Goal: Information Seeking & Learning: Learn about a topic

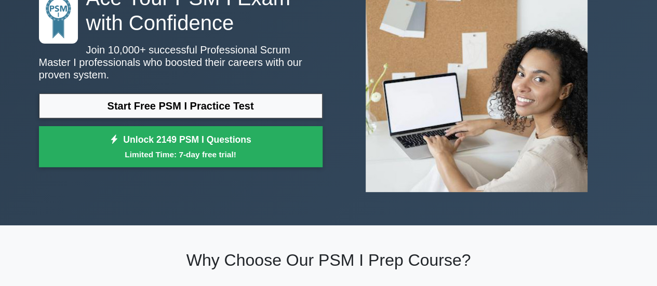
scroll to position [102, 0]
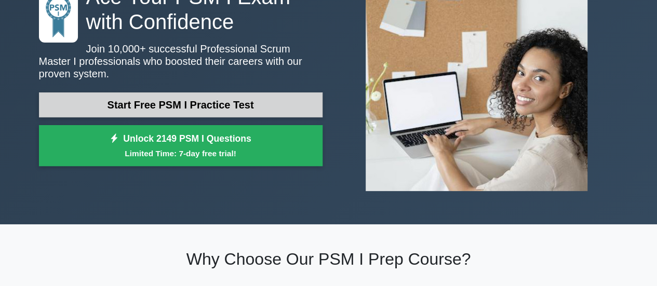
click at [244, 104] on link "Start Free PSM I Practice Test" at bounding box center [181, 104] width 284 height 25
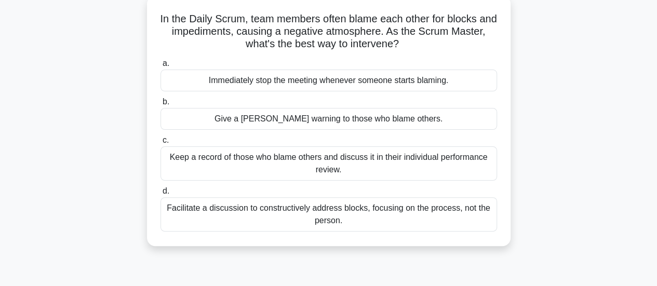
scroll to position [64, 0]
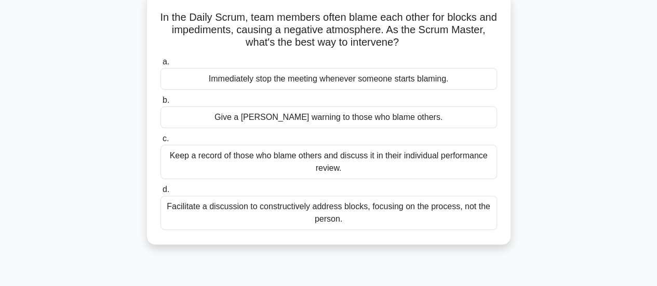
click at [262, 214] on div "Facilitate a discussion to constructively address blocks, focusing on the proce…" at bounding box center [329, 213] width 337 height 34
click at [161, 193] on input "d. Facilitate a discussion to constructively address blocks, focusing on the pr…" at bounding box center [161, 189] width 0 height 7
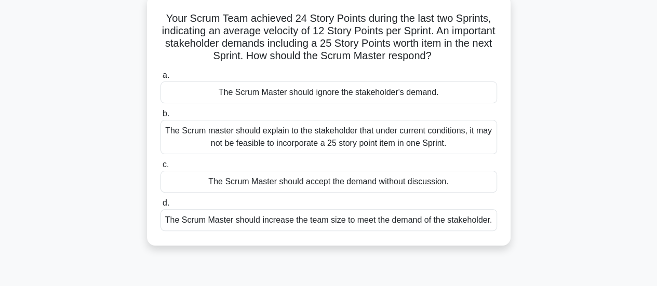
scroll to position [61, 0]
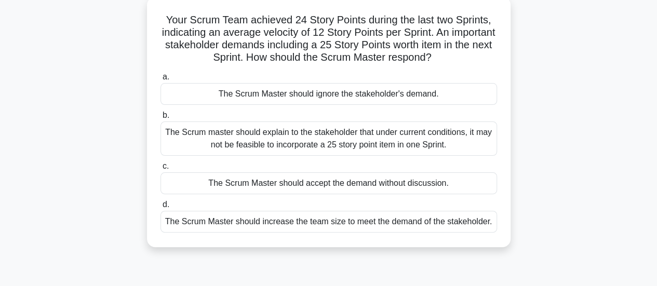
click at [322, 147] on div "The Scrum master should explain to the stakeholder that under current condition…" at bounding box center [329, 139] width 337 height 34
click at [161, 119] on input "b. The Scrum master should explain to the stakeholder that under current condit…" at bounding box center [161, 115] width 0 height 7
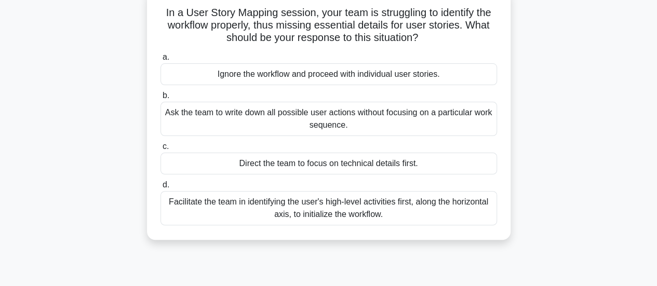
scroll to position [71, 0]
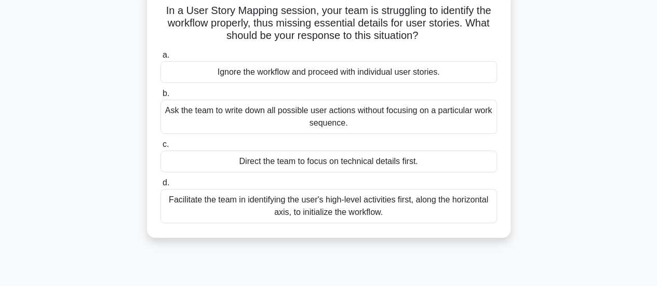
click at [256, 215] on div "Facilitate the team in identifying the user's high-level activities first, alon…" at bounding box center [329, 206] width 337 height 34
click at [161, 186] on input "d. Facilitate the team in identifying the user's high-level activities first, a…" at bounding box center [161, 183] width 0 height 7
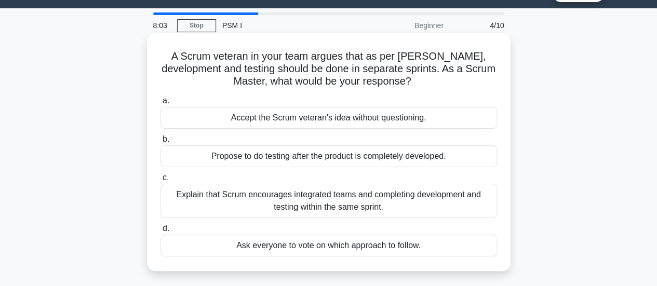
scroll to position [23, 0]
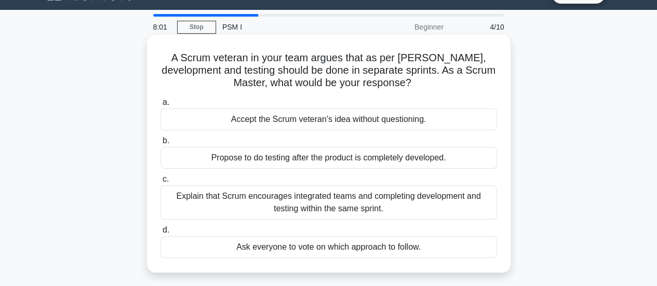
click at [281, 163] on div "Propose to do testing after the product is completely developed." at bounding box center [329, 158] width 337 height 22
click at [161, 144] on input "b. Propose to do testing after the product is completely developed." at bounding box center [161, 141] width 0 height 7
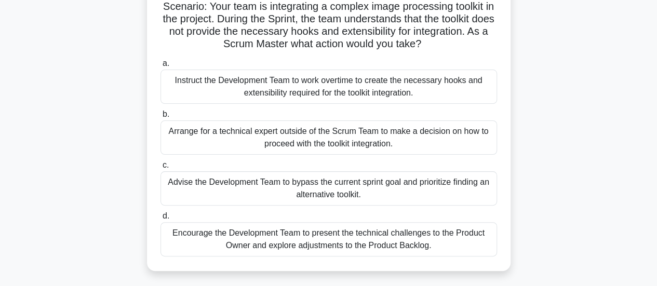
scroll to position [77, 0]
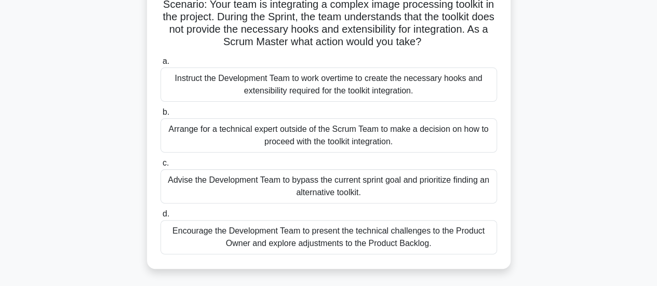
click at [375, 238] on div "Encourage the Development Team to present the technical challenges to the Produ…" at bounding box center [329, 237] width 337 height 34
click at [161, 218] on input "d. Encourage the Development Team to present the technical challenges to the Pr…" at bounding box center [161, 214] width 0 height 7
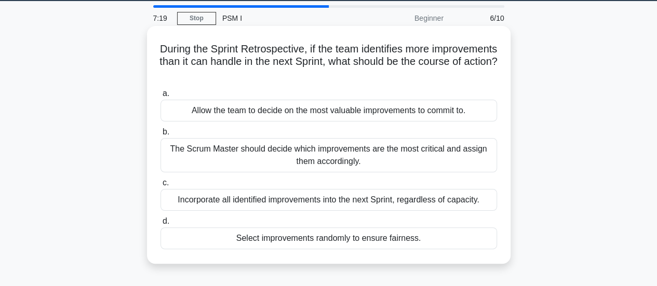
scroll to position [33, 0]
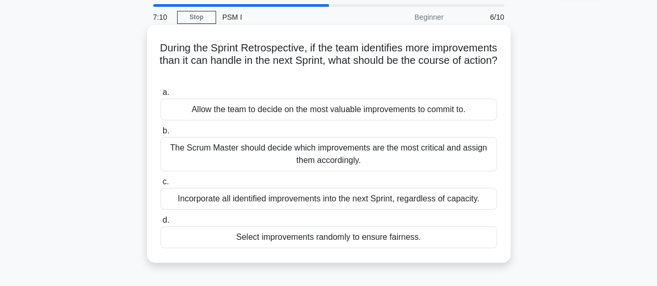
click at [268, 154] on div "The Scrum Master should decide which improvements are the most critical and ass…" at bounding box center [329, 154] width 337 height 34
click at [161, 135] on input "b. The Scrum Master should decide which improvements are the most critical and …" at bounding box center [161, 131] width 0 height 7
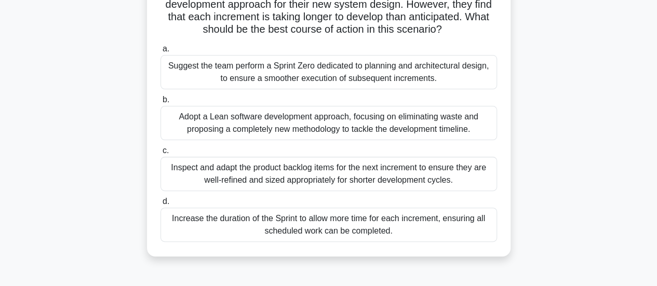
scroll to position [90, 0]
click at [298, 172] on div "Inspect and adapt the product backlog items for the next increment to ensure th…" at bounding box center [329, 173] width 337 height 34
click at [161, 154] on input "c. Inspect and adapt the product backlog items for the next increment to ensure…" at bounding box center [161, 150] width 0 height 7
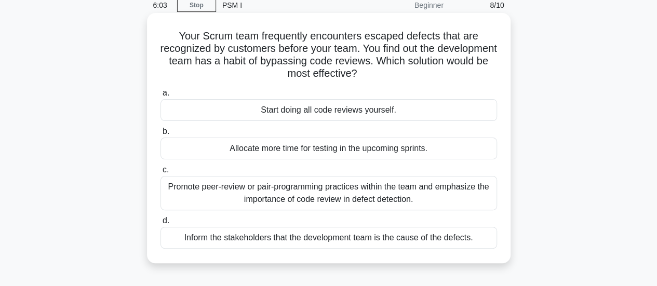
scroll to position [48, 0]
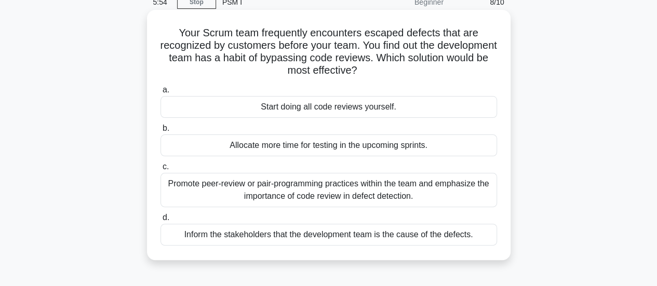
click at [235, 192] on div "Promote peer-review or pair-programming practices within the team and emphasize…" at bounding box center [329, 190] width 337 height 34
click at [161, 170] on input "c. Promote peer-review or pair-programming practices within the team and emphas…" at bounding box center [161, 167] width 0 height 7
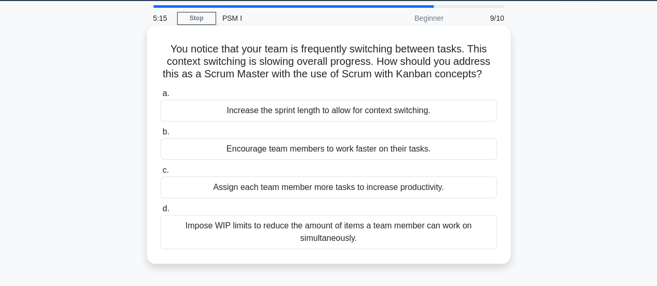
scroll to position [33, 0]
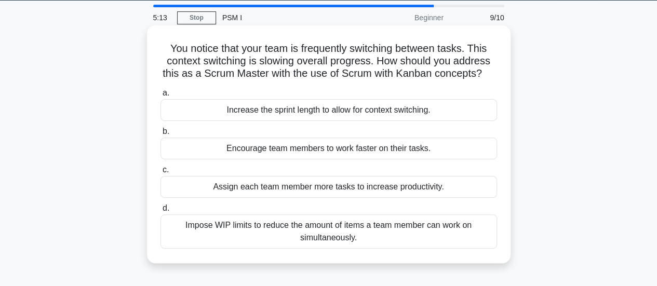
click at [268, 229] on div "Impose WIP limits to reduce the amount of items a team member can work on simul…" at bounding box center [329, 232] width 337 height 34
click at [161, 212] on input "d. Impose WIP limits to reduce the amount of items a team member can work on si…" at bounding box center [161, 208] width 0 height 7
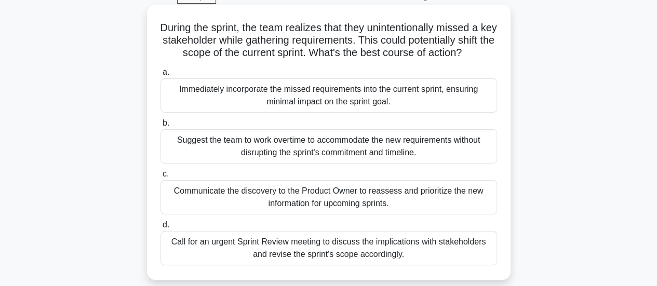
scroll to position [78, 0]
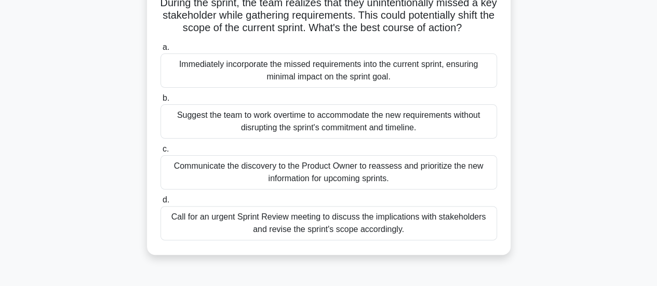
click at [416, 187] on div "Communicate the discovery to the Product Owner to reassess and prioritize the n…" at bounding box center [329, 172] width 337 height 34
click at [161, 153] on input "c. Communicate the discovery to the Product Owner to reassess and prioritize th…" at bounding box center [161, 149] width 0 height 7
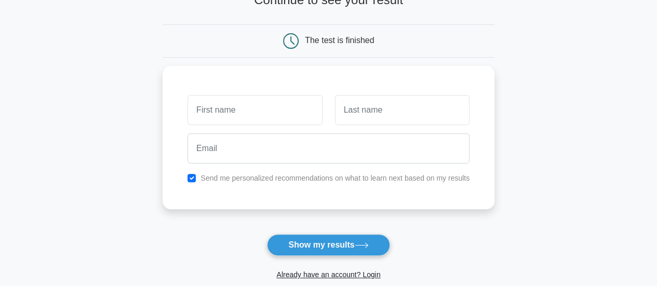
scroll to position [80, 0]
type input "sai"
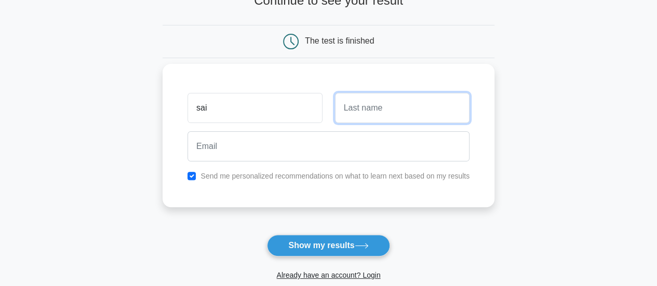
click at [373, 122] on input "text" at bounding box center [402, 108] width 135 height 30
type input "l"
type input "kiran"
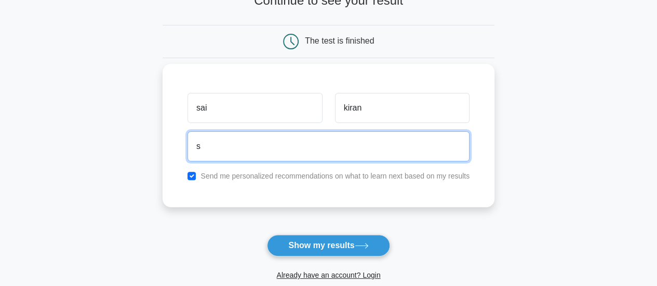
click at [288, 146] on input "s" at bounding box center [329, 146] width 282 height 30
type input "saikiranmudhiraj93@gmail.com"
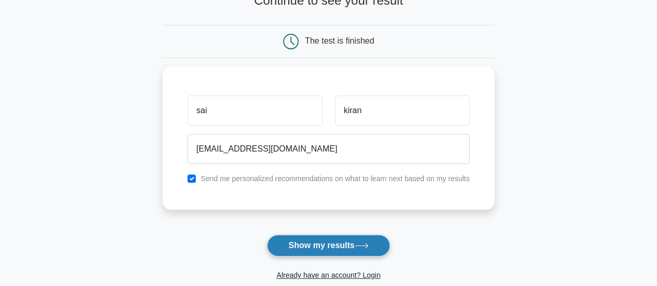
click at [322, 239] on button "Show my results" at bounding box center [328, 246] width 123 height 22
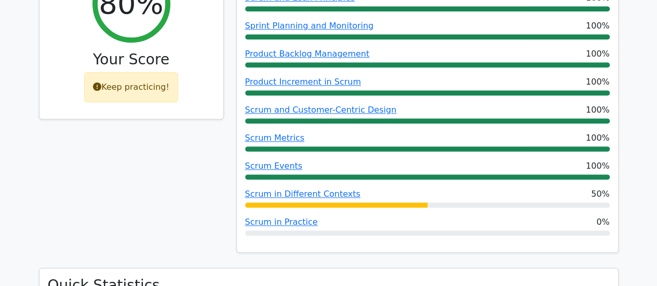
scroll to position [469, 0]
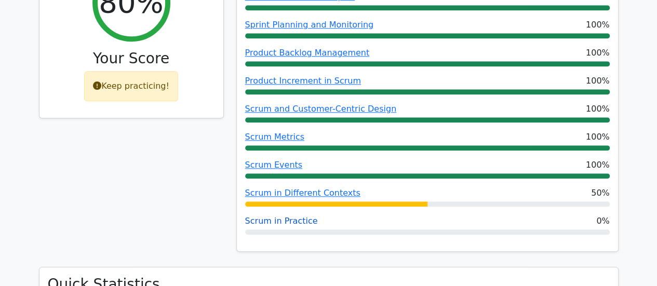
click at [288, 216] on link "Scrum in Practice" at bounding box center [281, 221] width 73 height 10
